Goal: Task Accomplishment & Management: Manage account settings

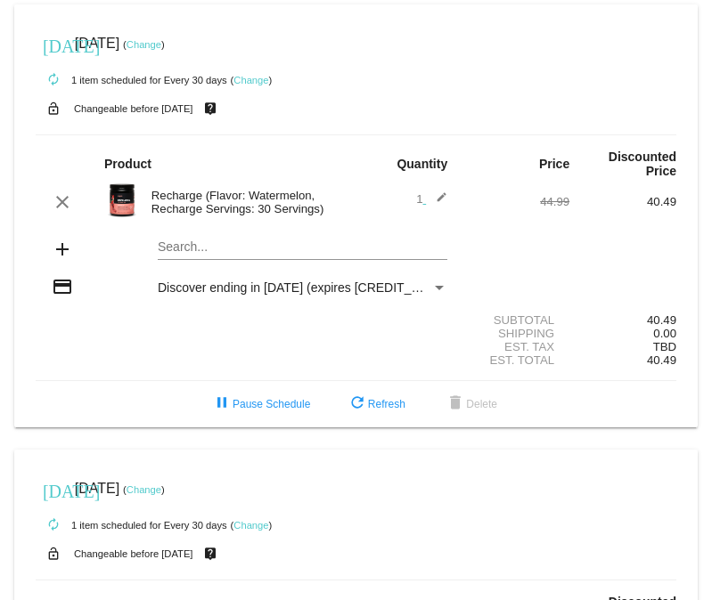
click at [161, 43] on link "Change" at bounding box center [144, 44] width 35 height 11
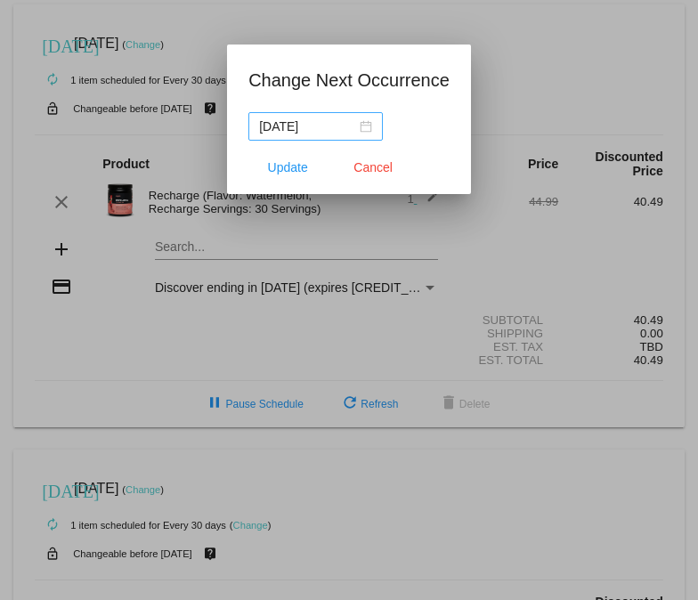
click at [370, 123] on div "[DATE]" at bounding box center [315, 127] width 113 height 20
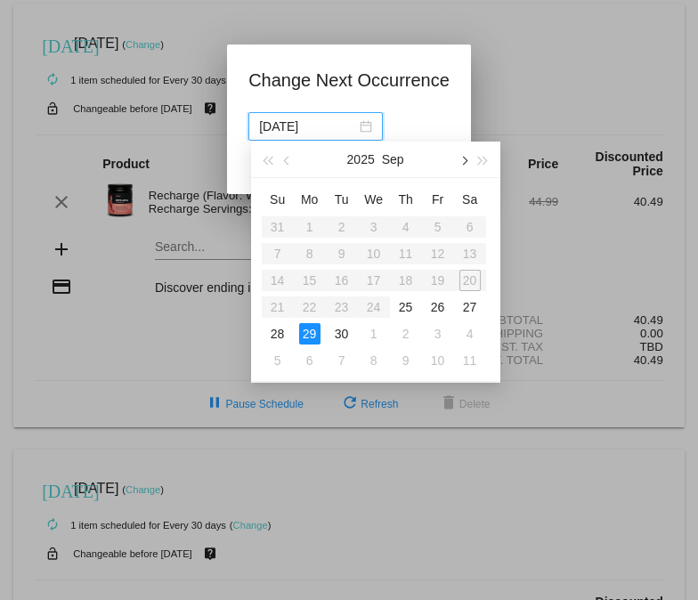
click at [461, 158] on button "button" at bounding box center [463, 160] width 20 height 36
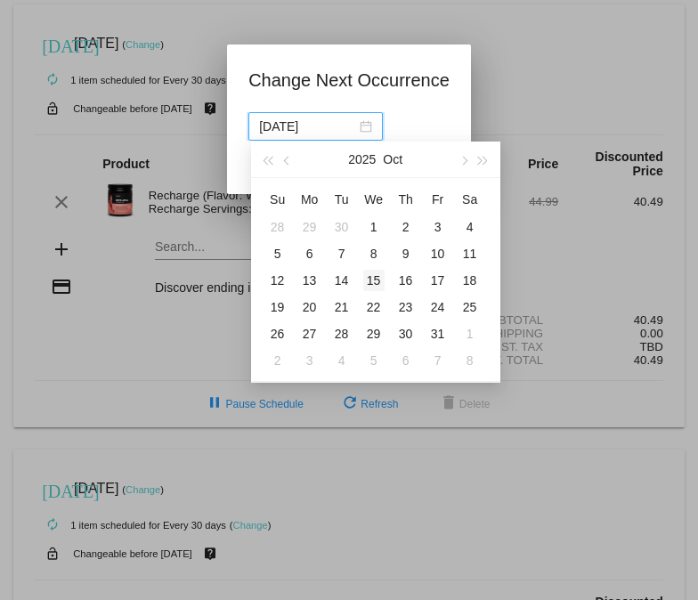
click at [376, 280] on div "15" at bounding box center [373, 280] width 21 height 21
type input "[DATE]"
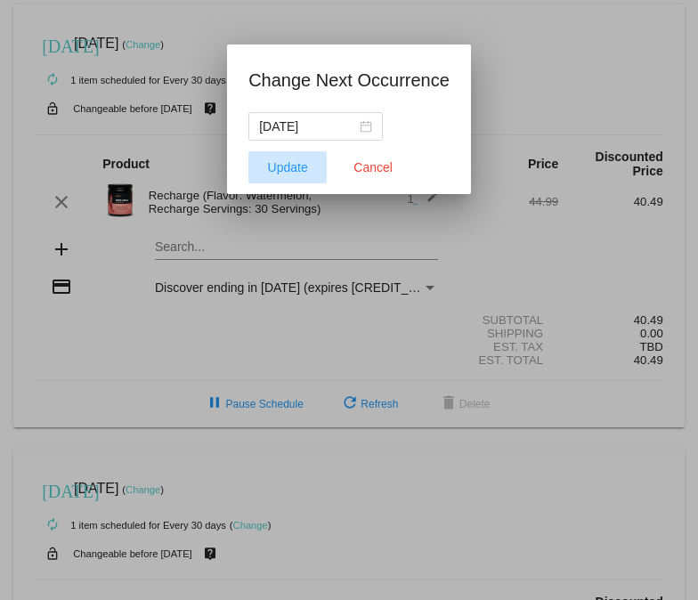
click at [284, 162] on span "Update" at bounding box center [288, 167] width 40 height 14
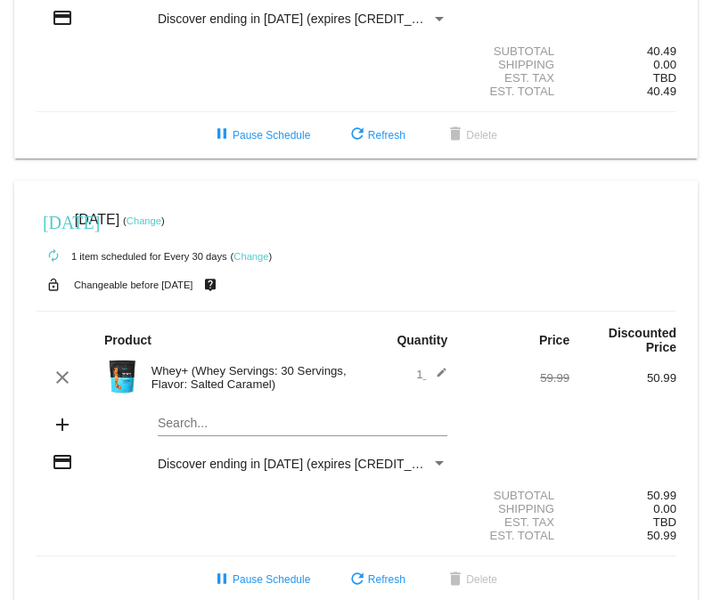
scroll to position [274, 0]
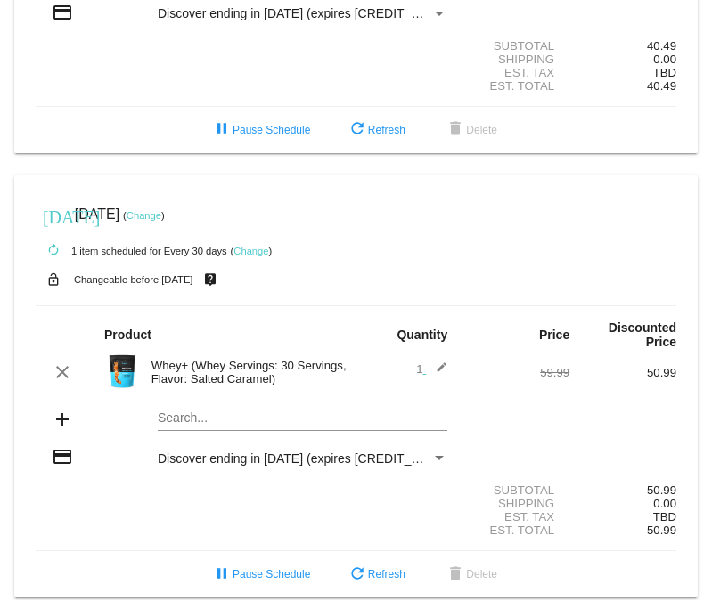
click at [161, 210] on link "Change" at bounding box center [144, 215] width 35 height 11
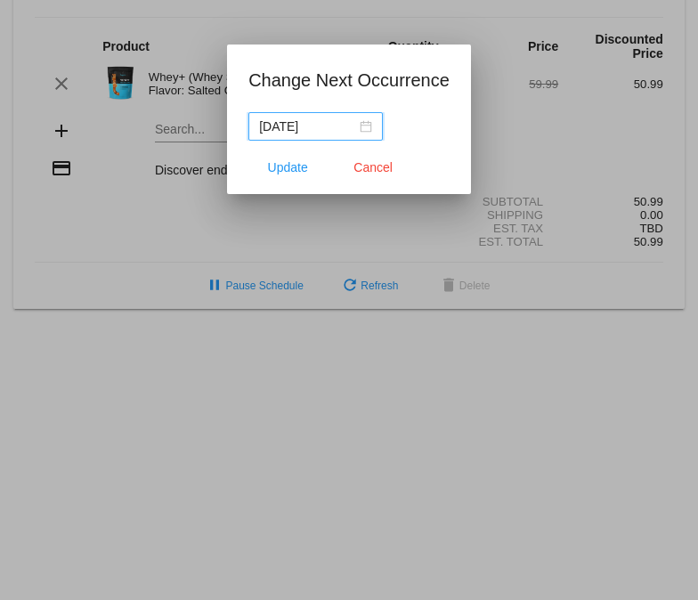
click at [367, 127] on div "[DATE]" at bounding box center [315, 127] width 113 height 20
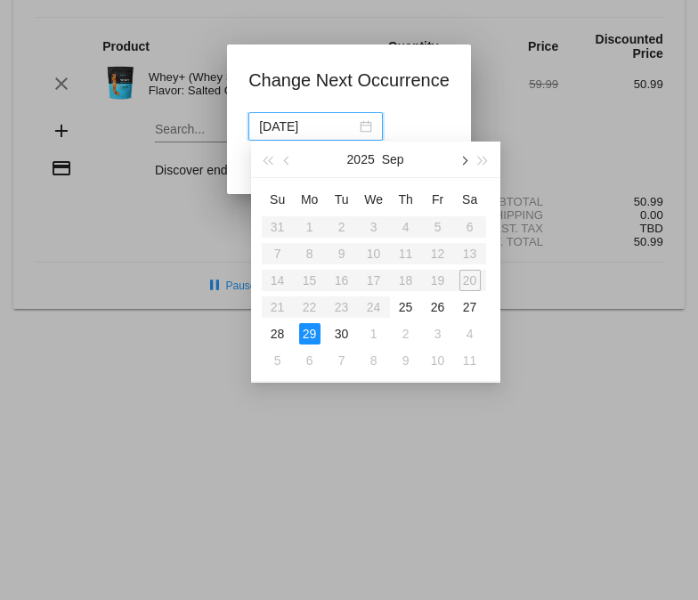
click at [462, 164] on span "button" at bounding box center [463, 161] width 9 height 9
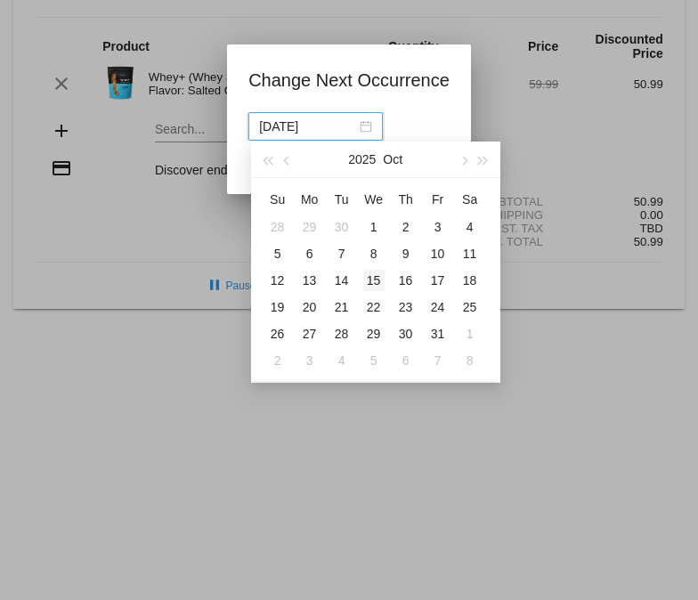
click at [377, 276] on div "15" at bounding box center [373, 280] width 21 height 21
type input "[DATE]"
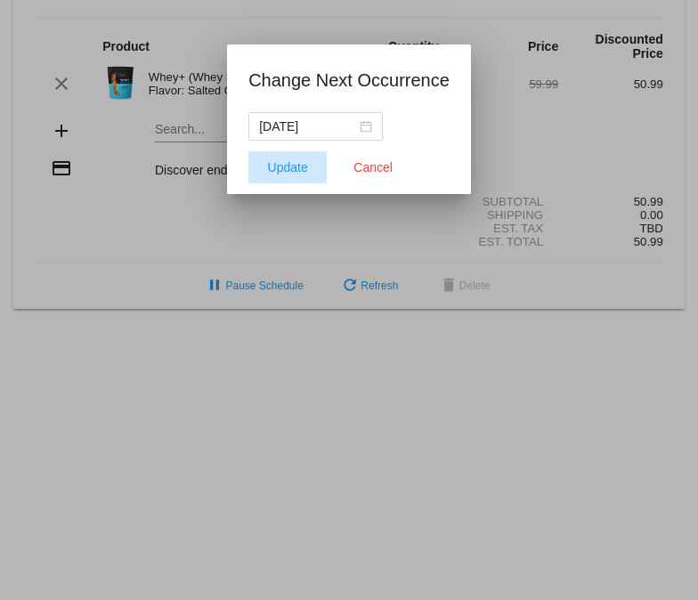
click at [302, 169] on span "Update" at bounding box center [288, 167] width 40 height 14
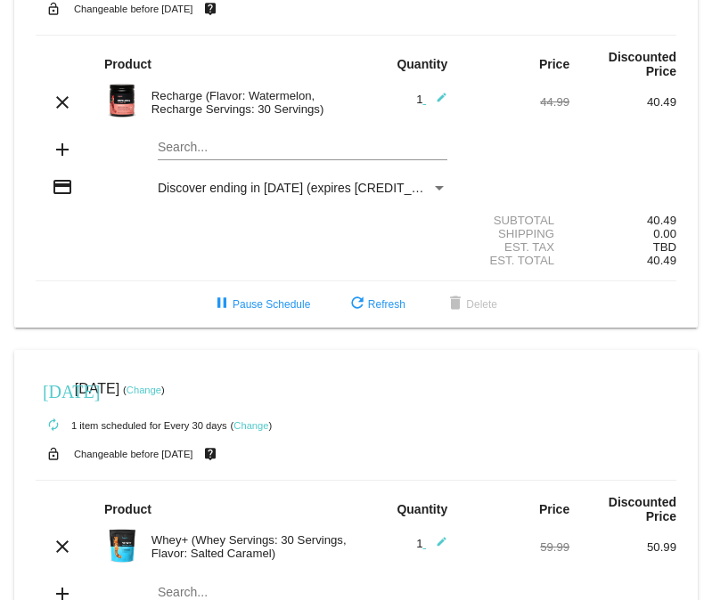
scroll to position [0, 0]
